Goal: Information Seeking & Learning: Learn about a topic

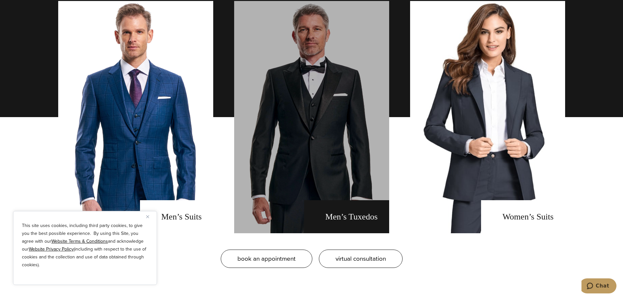
scroll to position [556, 0]
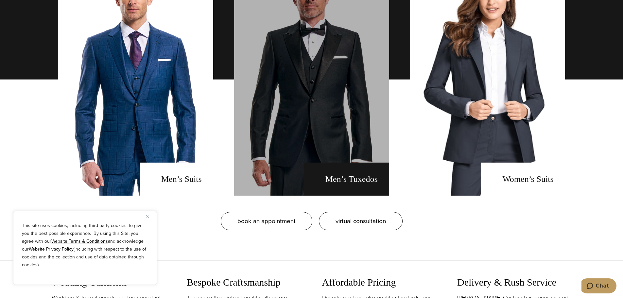
click at [304, 168] on link "men's tuxedos" at bounding box center [311, 79] width 155 height 232
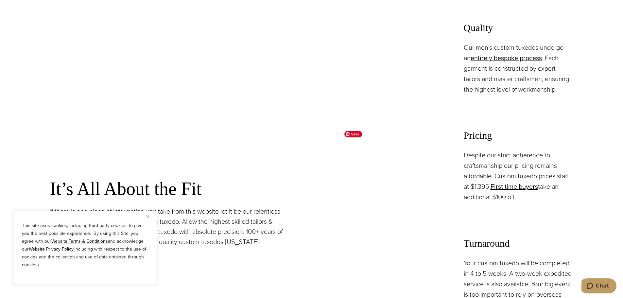
scroll to position [556, 0]
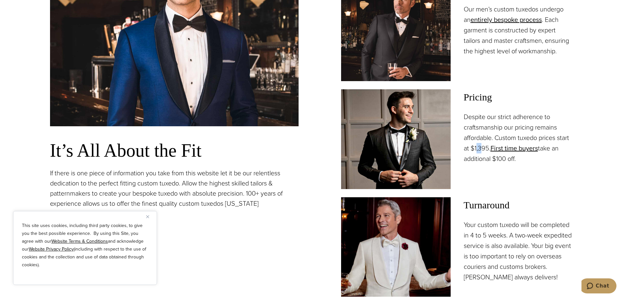
drag, startPoint x: 475, startPoint y: 149, endPoint x: 484, endPoint y: 149, distance: 8.2
click at [482, 149] on p "Despite our strict adherence to craftsmanship our pricing remains affordable. C…" at bounding box center [517, 137] width 109 height 52
click at [485, 162] on p "Despite our strict adherence to craftsmanship our pricing remains affordable. C…" at bounding box center [517, 137] width 109 height 52
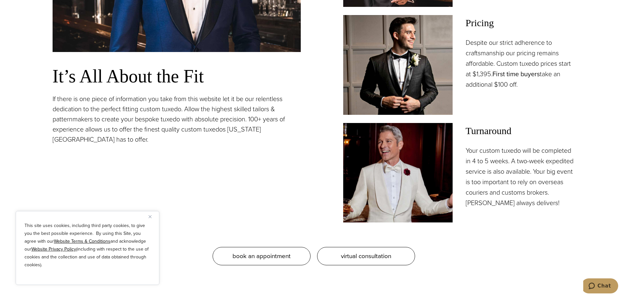
scroll to position [621, 0]
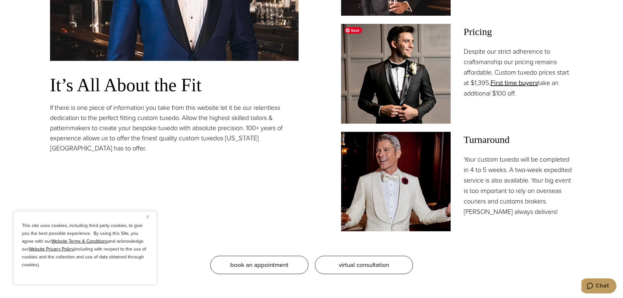
click at [427, 97] on img at bounding box center [395, 73] width 109 height 99
click at [473, 31] on span "Pricing" at bounding box center [517, 32] width 109 height 16
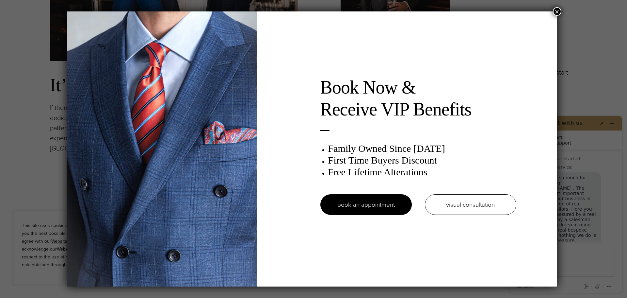
scroll to position [8, 0]
